Goal: Task Accomplishment & Management: Use online tool/utility

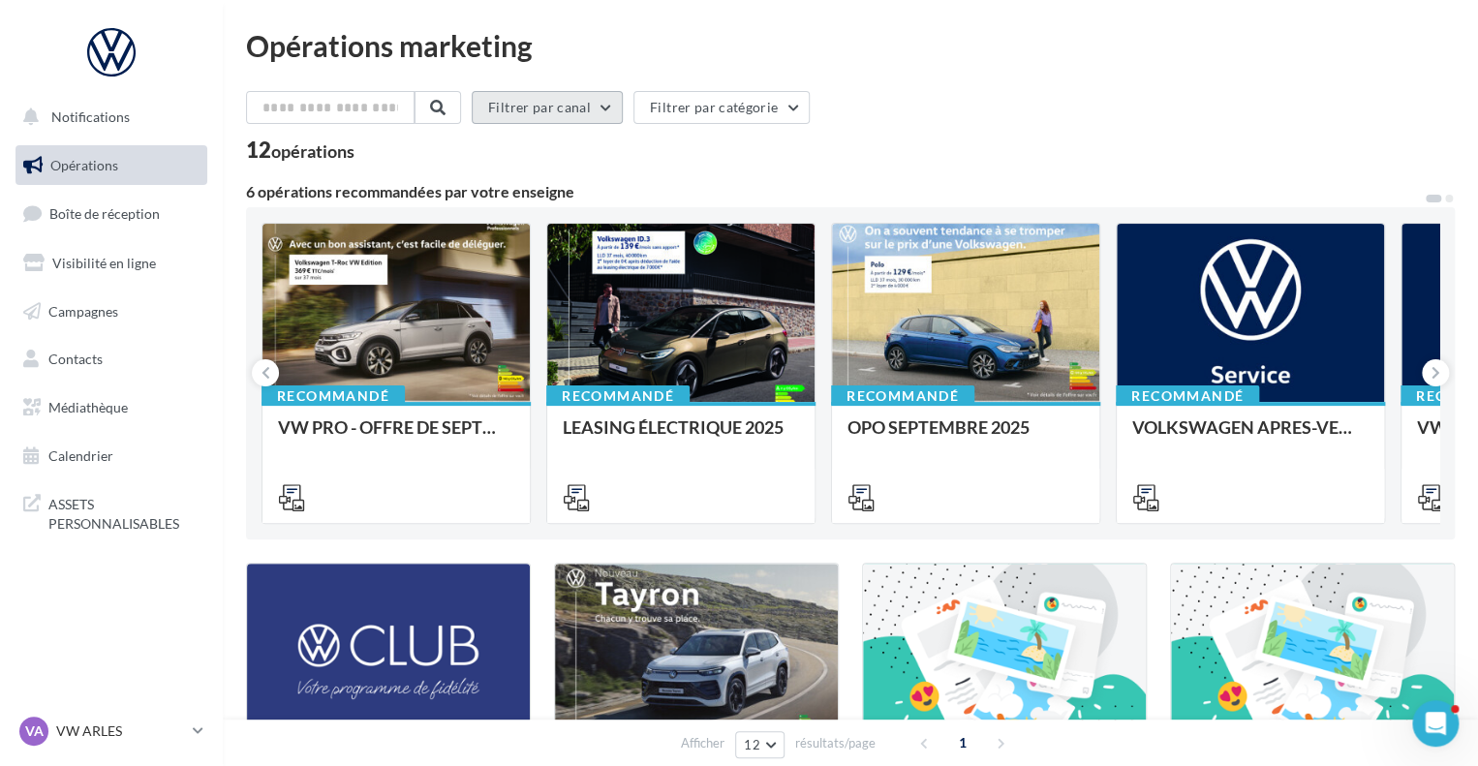
click at [588, 92] on button "Filtrer par canal" at bounding box center [547, 107] width 151 height 33
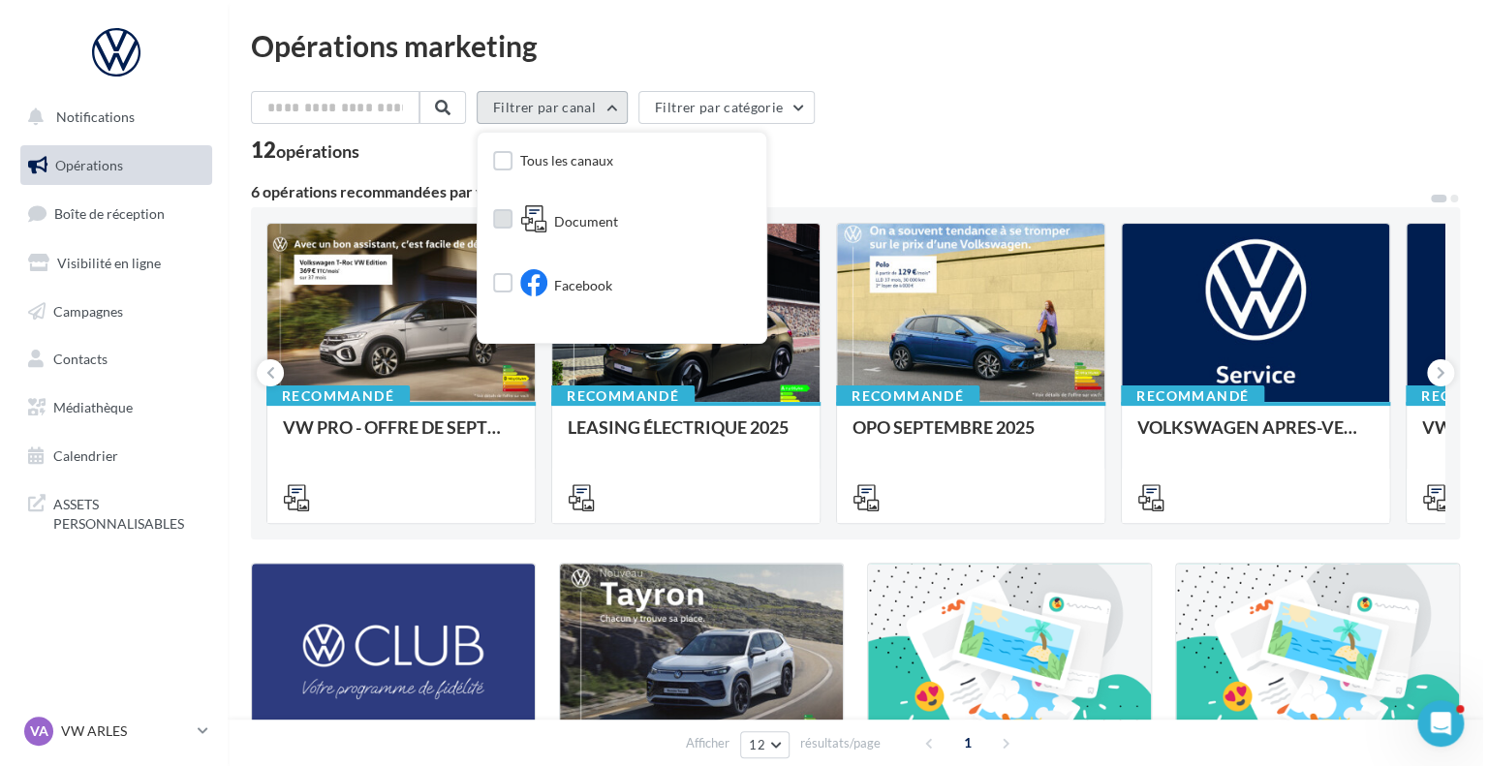
scroll to position [132, 0]
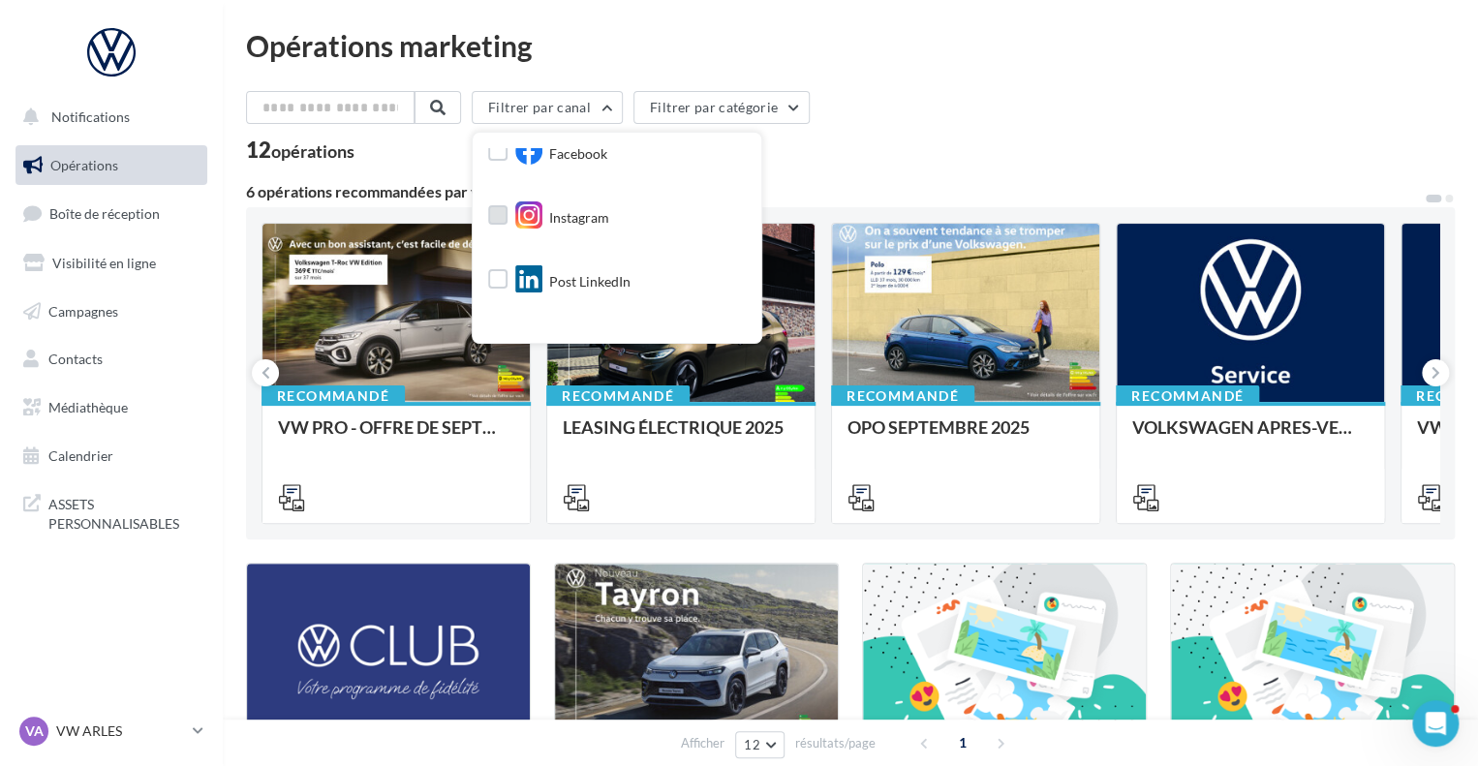
click at [540, 212] on icon at bounding box center [528, 214] width 27 height 27
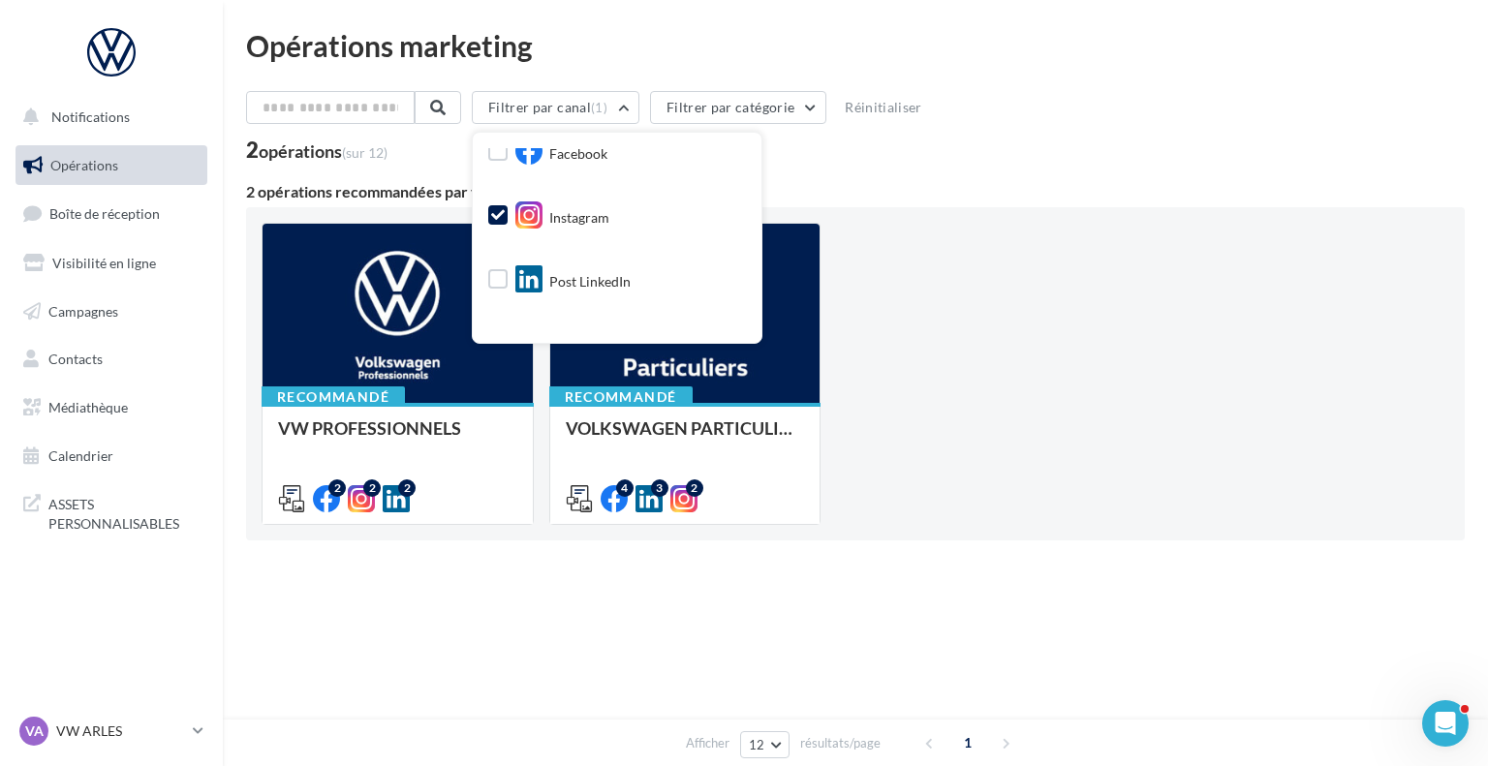
click at [521, 157] on div "Facebook" at bounding box center [547, 155] width 119 height 34
click at [504, 152] on label at bounding box center [497, 150] width 19 height 19
click at [880, 326] on div "Recommandé VW PROFESSIONNELS Retrouver les supports pour le VW Pro via la "Médi…" at bounding box center [856, 374] width 1188 height 302
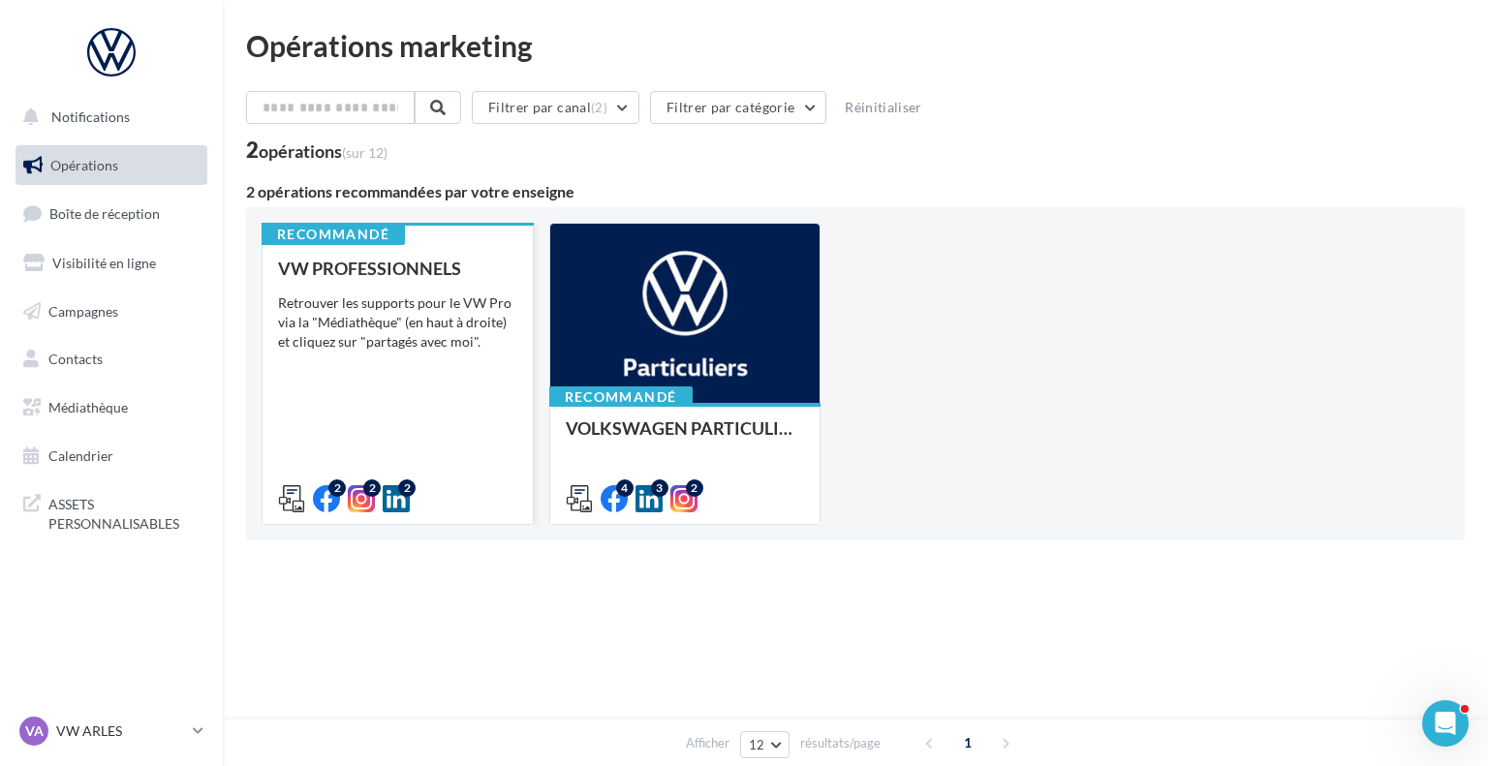
click at [478, 405] on div "VW PROFESSIONNELS Retrouver les supports pour le VW Pro via la "Médiathèque" (e…" at bounding box center [397, 383] width 239 height 248
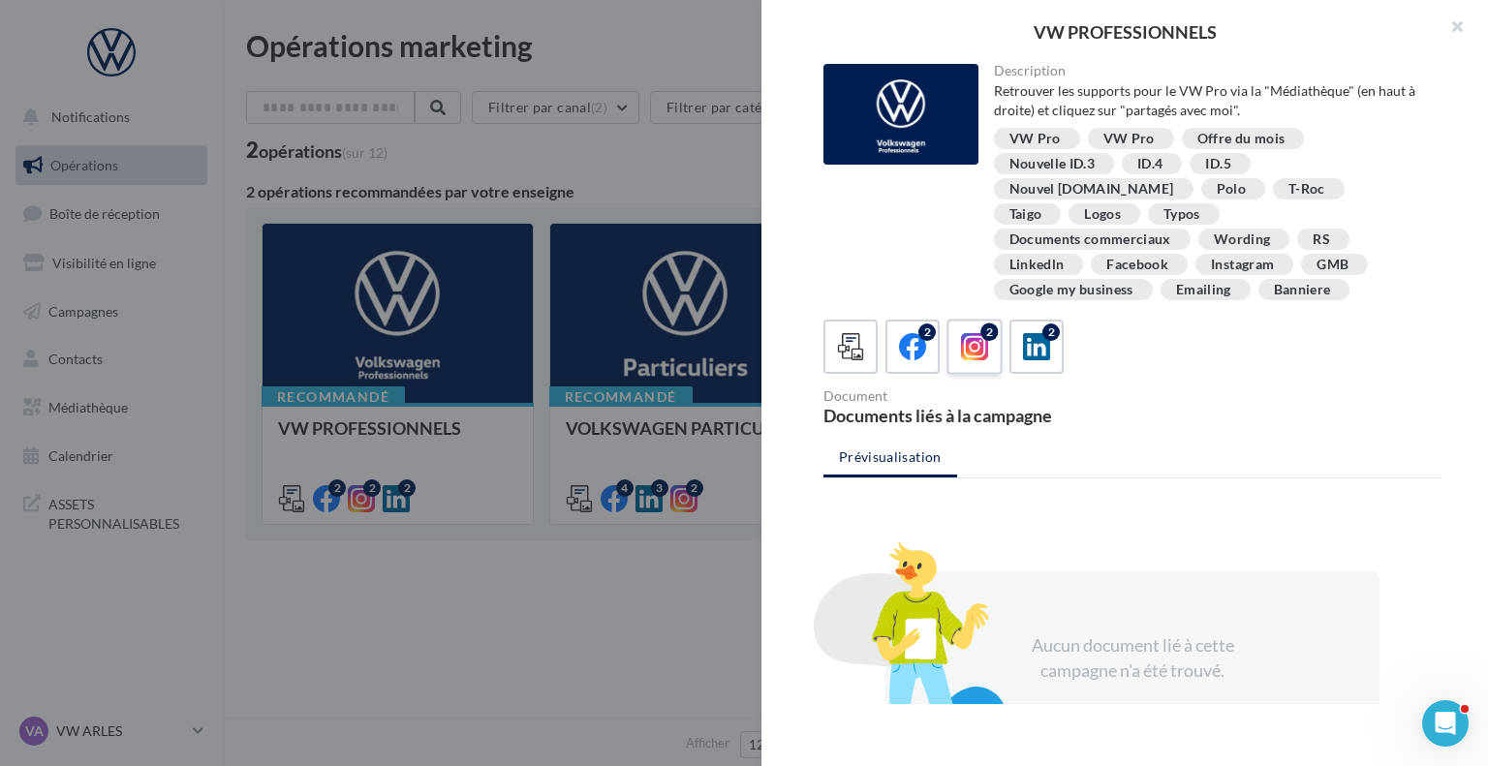
click at [968, 333] on icon at bounding box center [975, 347] width 28 height 28
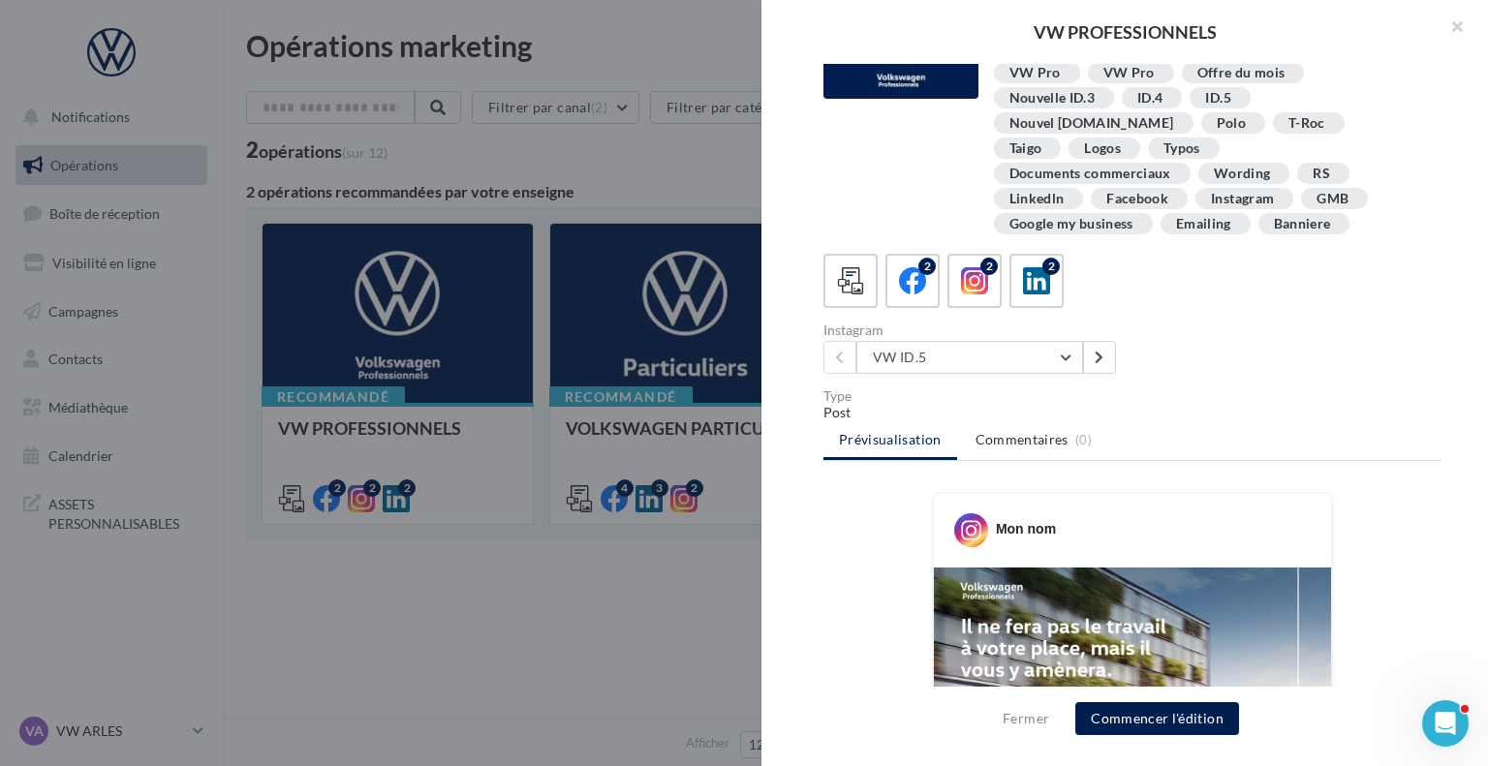
scroll to position [0, 0]
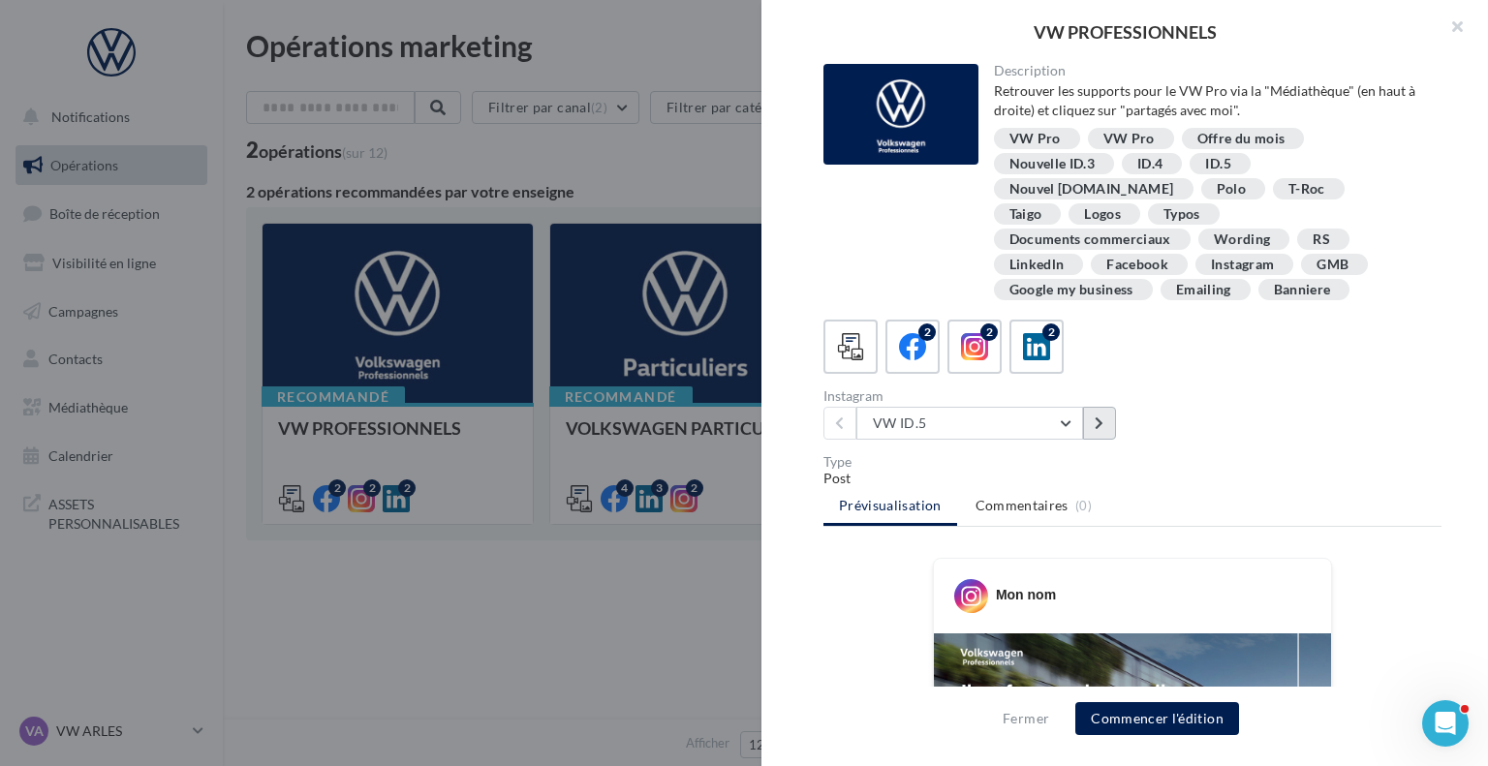
click at [1108, 407] on button at bounding box center [1099, 423] width 33 height 33
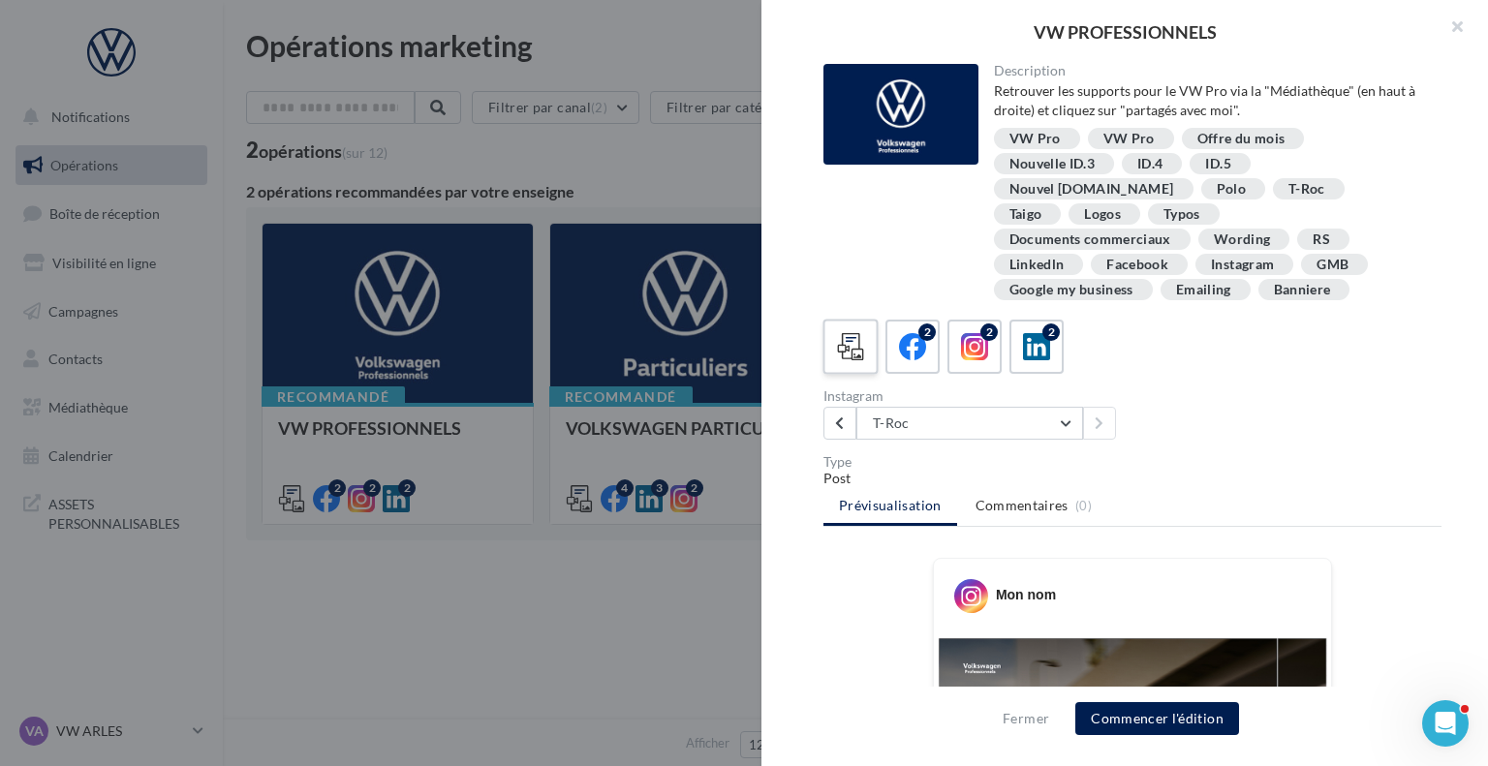
click at [849, 333] on icon at bounding box center [851, 347] width 28 height 28
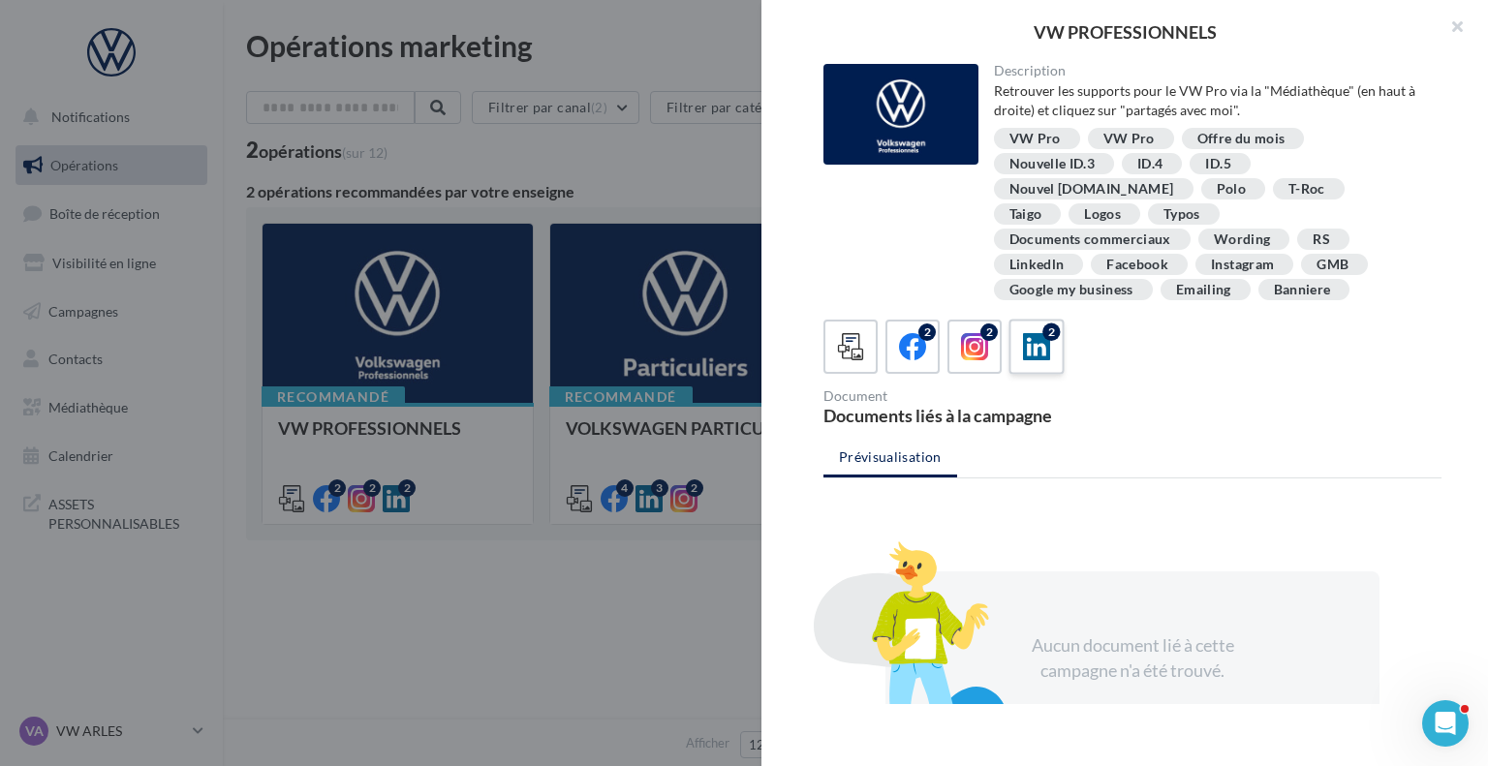
click at [1031, 333] on icon at bounding box center [1037, 347] width 28 height 28
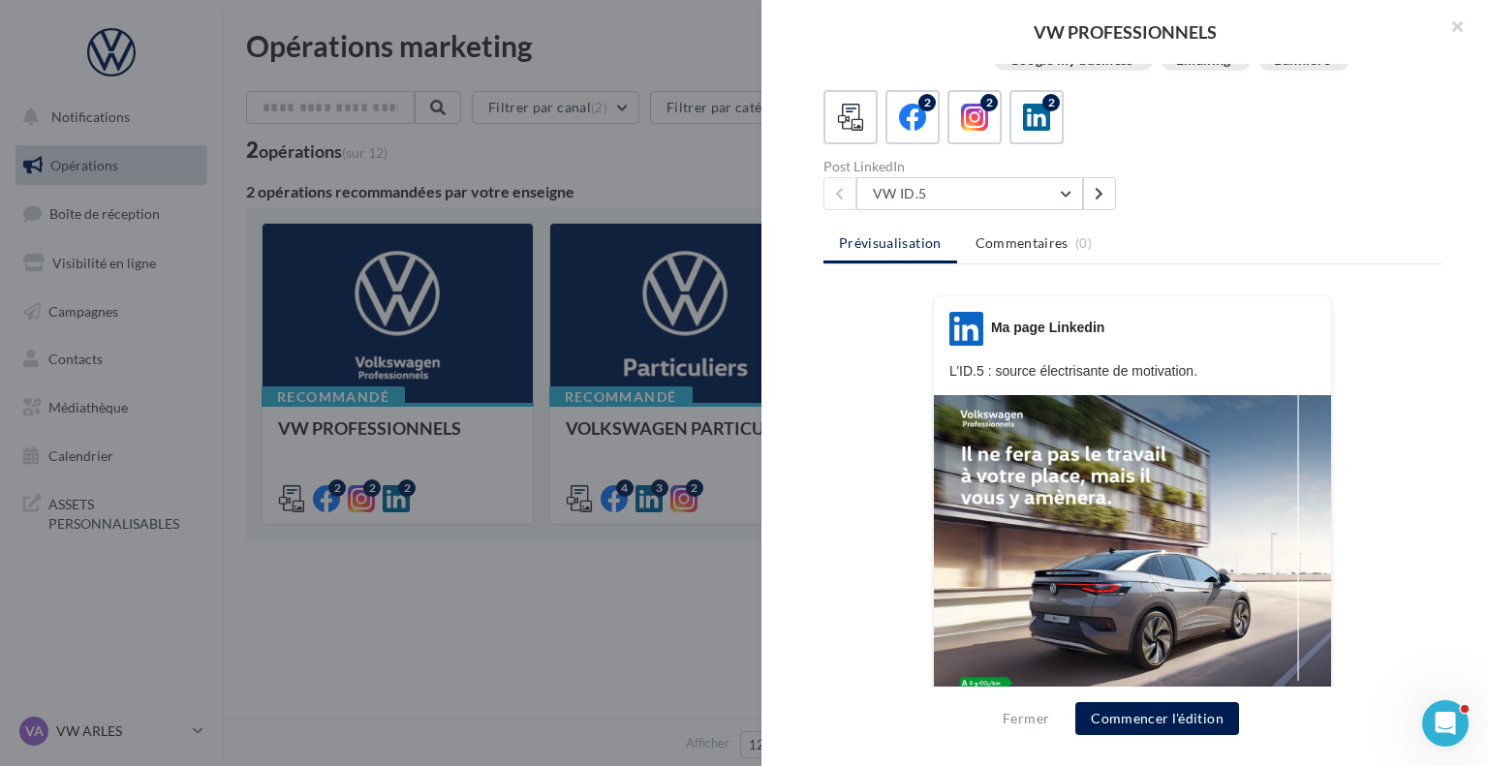
scroll to position [369, 0]
